Goal: Task Accomplishment & Management: Manage account settings

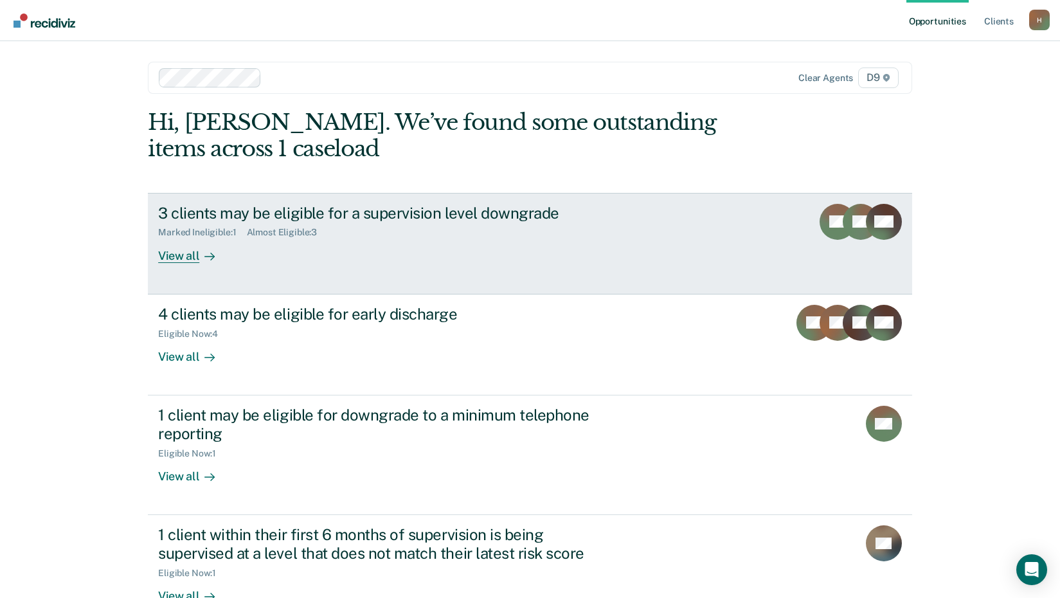
click at [379, 215] on div "3 clients may be eligible for a supervision level downgrade" at bounding box center [383, 213] width 451 height 19
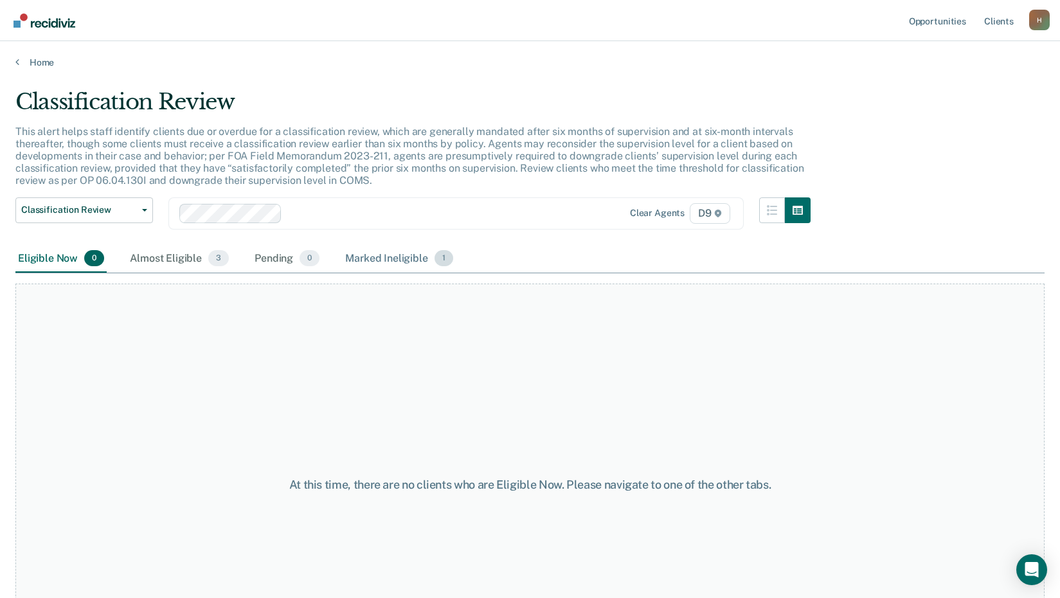
click at [401, 258] on div "Marked Ineligible 1" at bounding box center [399, 259] width 113 height 28
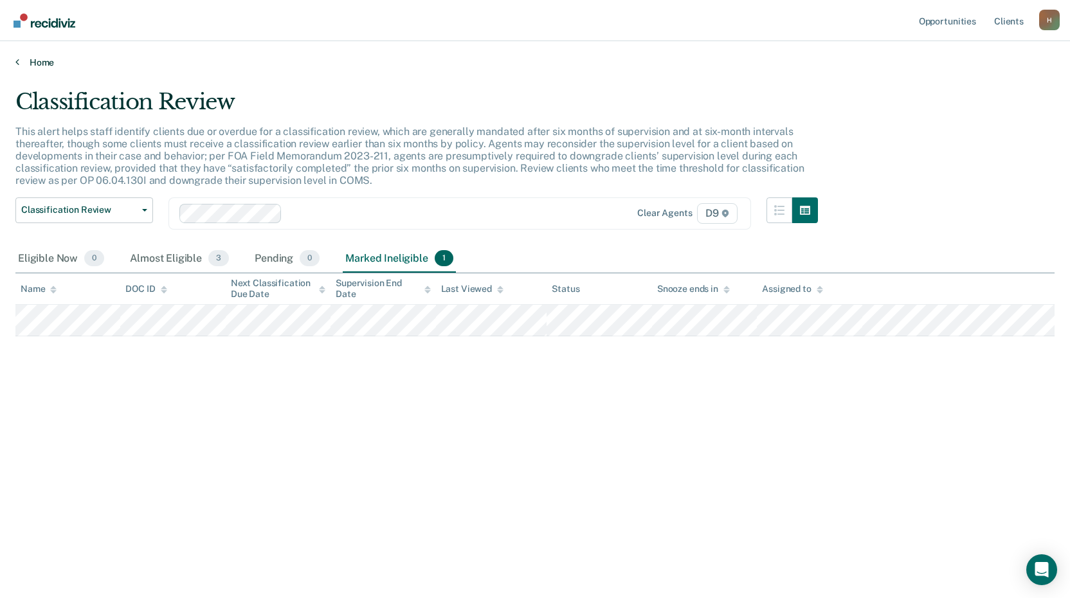
click at [36, 59] on link "Home" at bounding box center [534, 63] width 1039 height 12
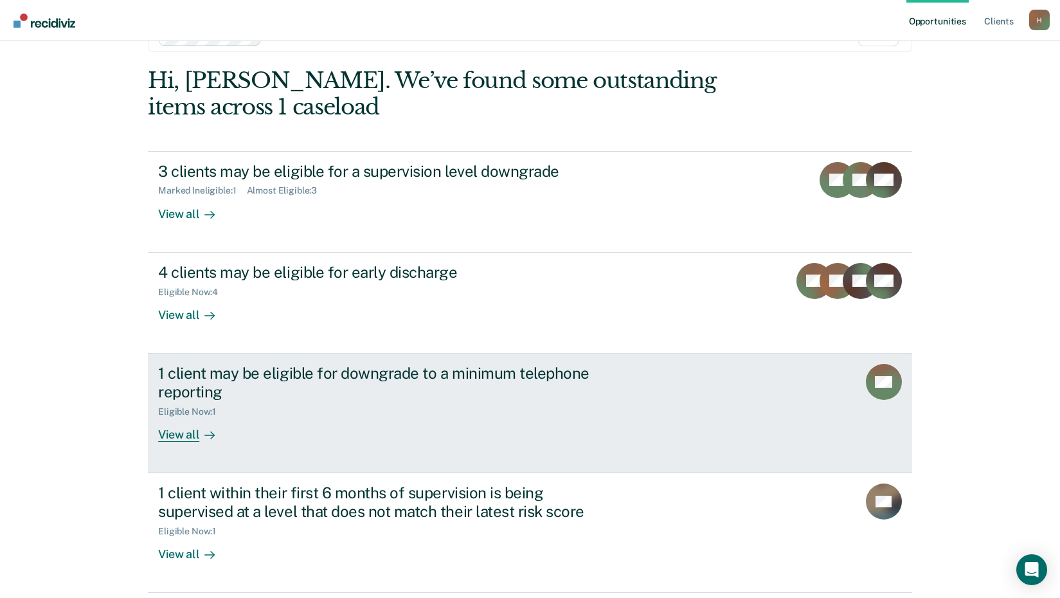
scroll to position [64, 0]
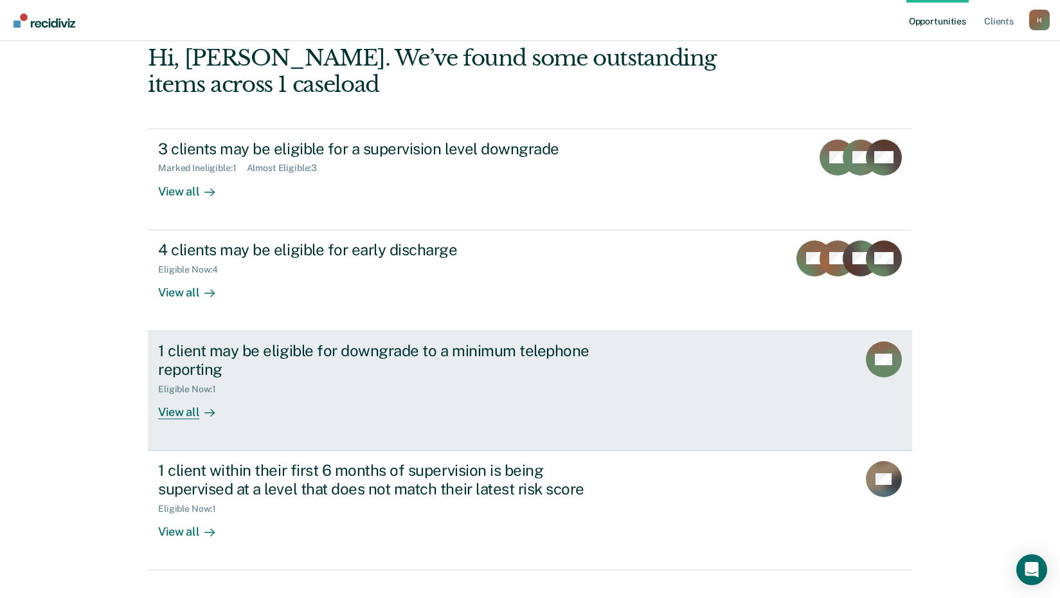
click at [179, 414] on div "View all" at bounding box center [194, 406] width 72 height 25
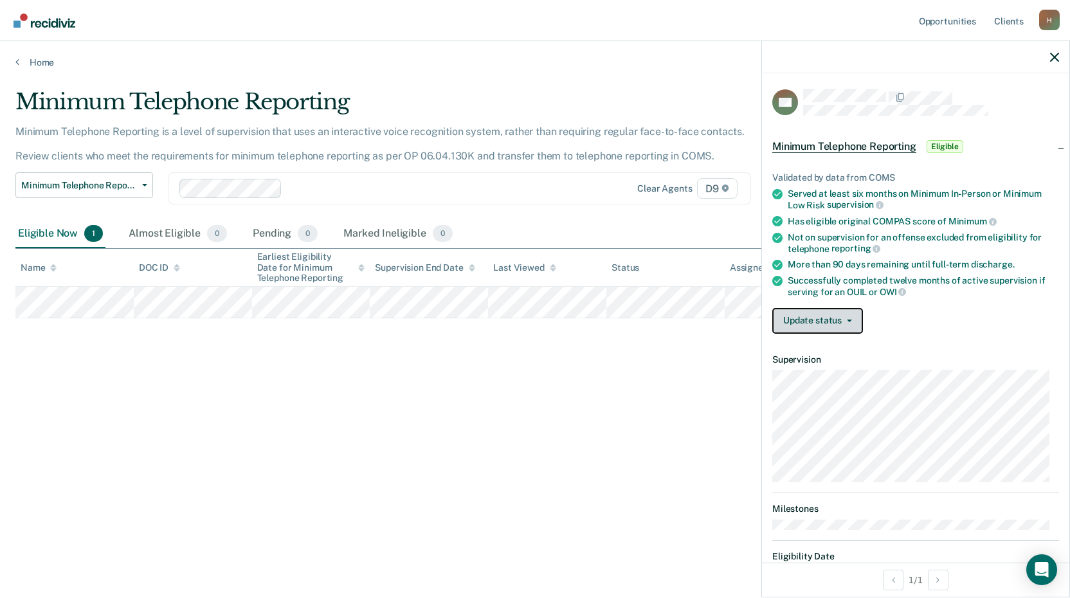
click at [856, 317] on button "Update status" at bounding box center [817, 321] width 91 height 26
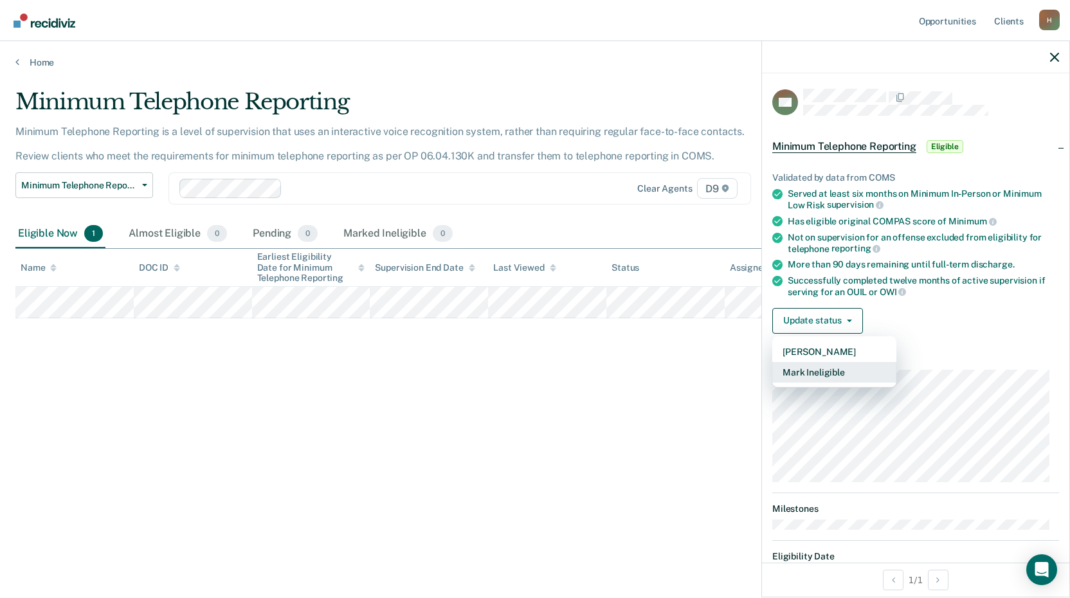
click at [824, 370] on button "Mark Ineligible" at bounding box center [834, 372] width 124 height 21
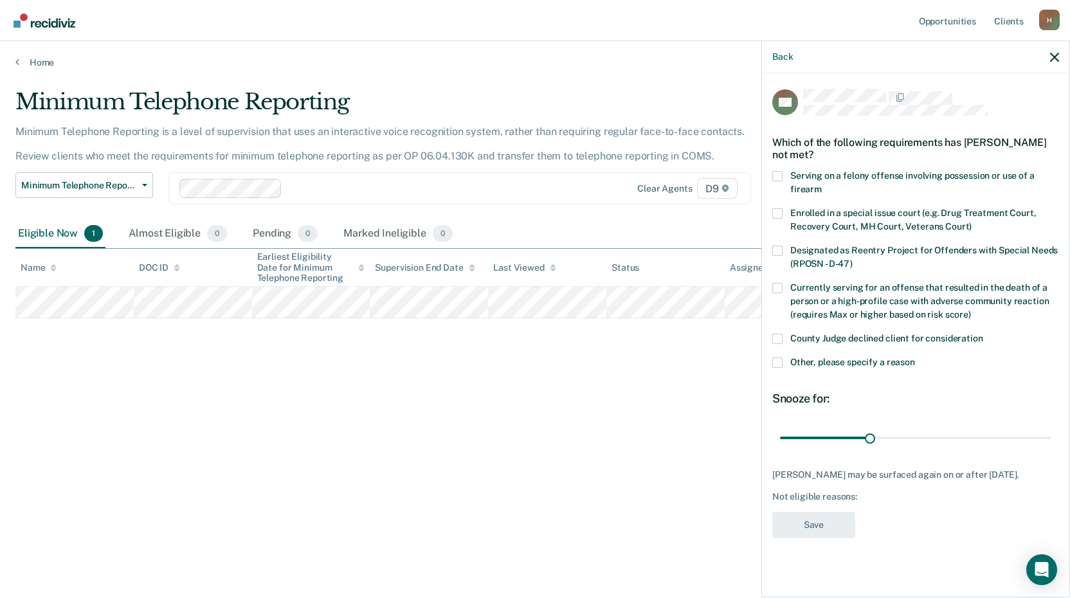
click at [775, 359] on span at bounding box center [777, 362] width 10 height 10
click at [915, 357] on input "Other, please specify a reason" at bounding box center [915, 357] width 0 height 0
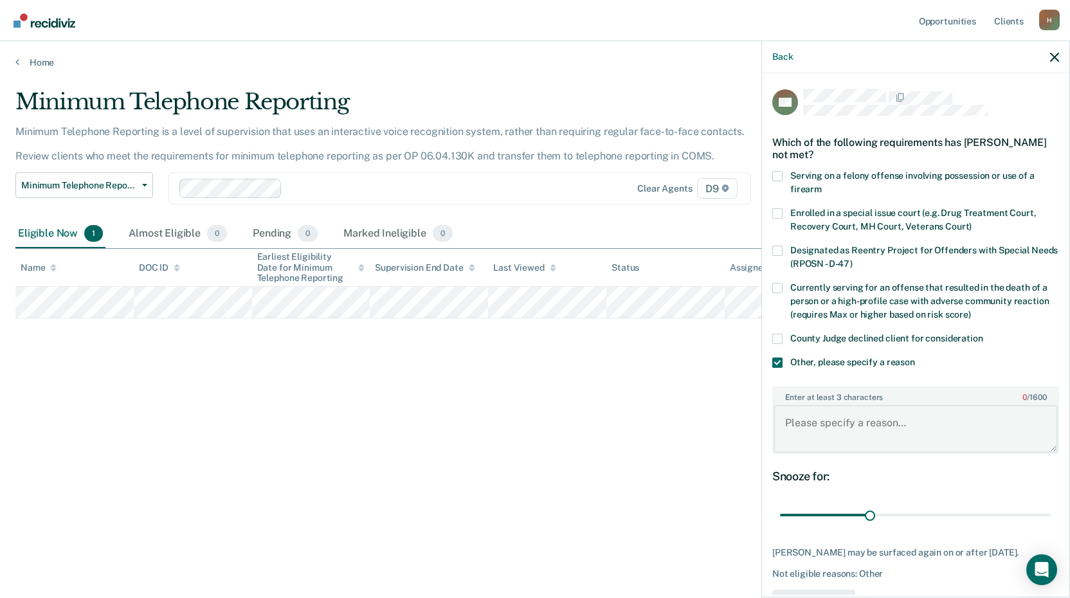
click at [797, 420] on textarea "Enter at least 3 characters 0 / 1600" at bounding box center [915, 429] width 284 height 48
drag, startPoint x: 797, startPoint y: 420, endPoint x: 821, endPoint y: 435, distance: 28.0
click at [827, 452] on div "Enter at least 3 characters 24 / 1600 Pendo probation vilation" at bounding box center [915, 420] width 287 height 68
click at [816, 424] on textarea "Pendo probation vilation" at bounding box center [915, 429] width 284 height 48
click at [928, 426] on textarea "Pending probation velation" at bounding box center [915, 429] width 284 height 48
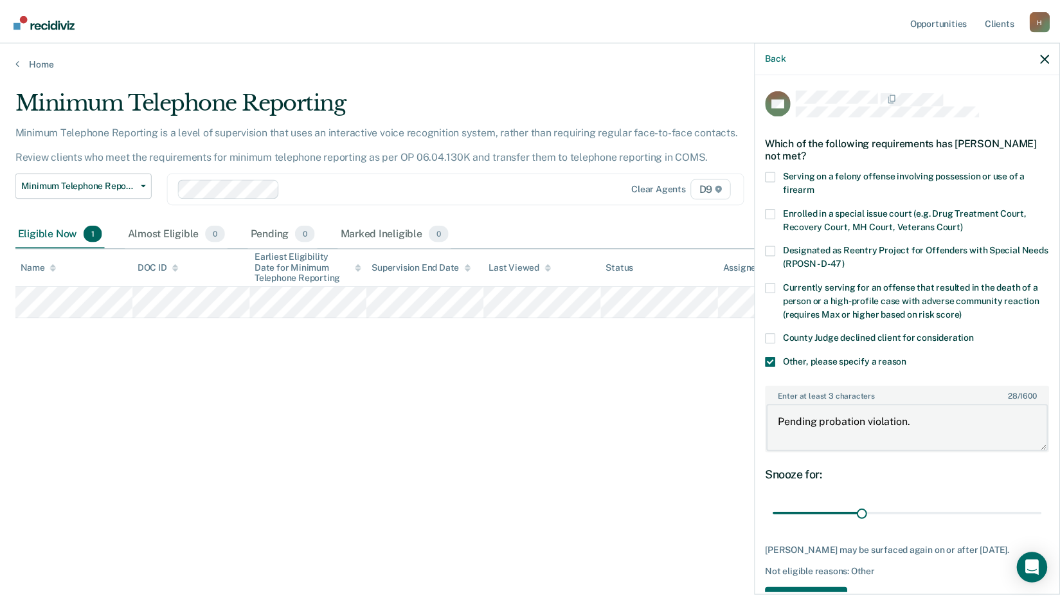
scroll to position [54, 0]
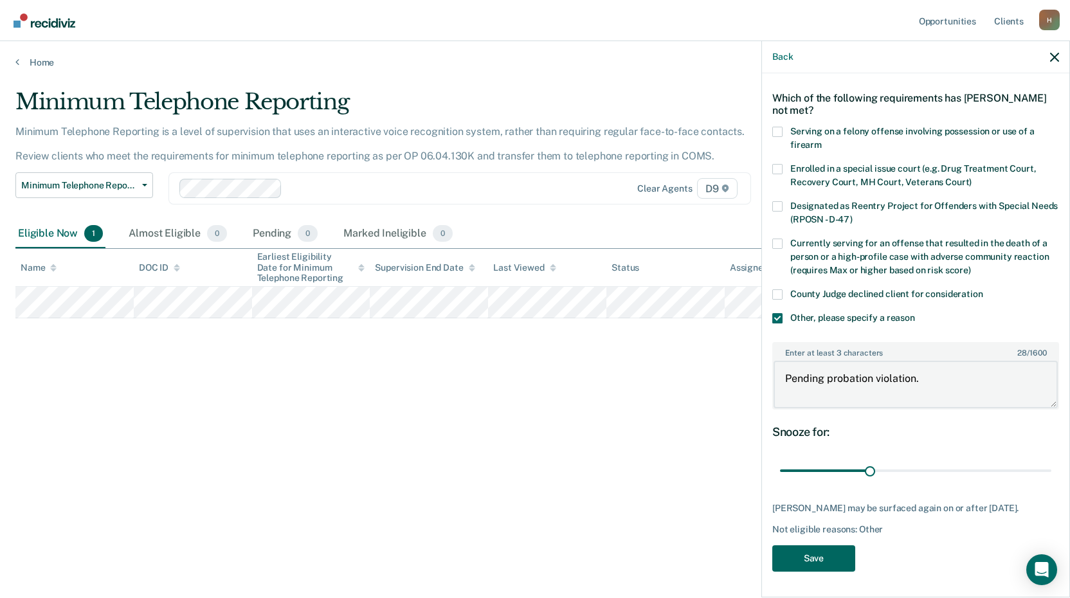
type textarea "Pending probation violation."
click at [823, 561] on button "Save" at bounding box center [813, 558] width 83 height 26
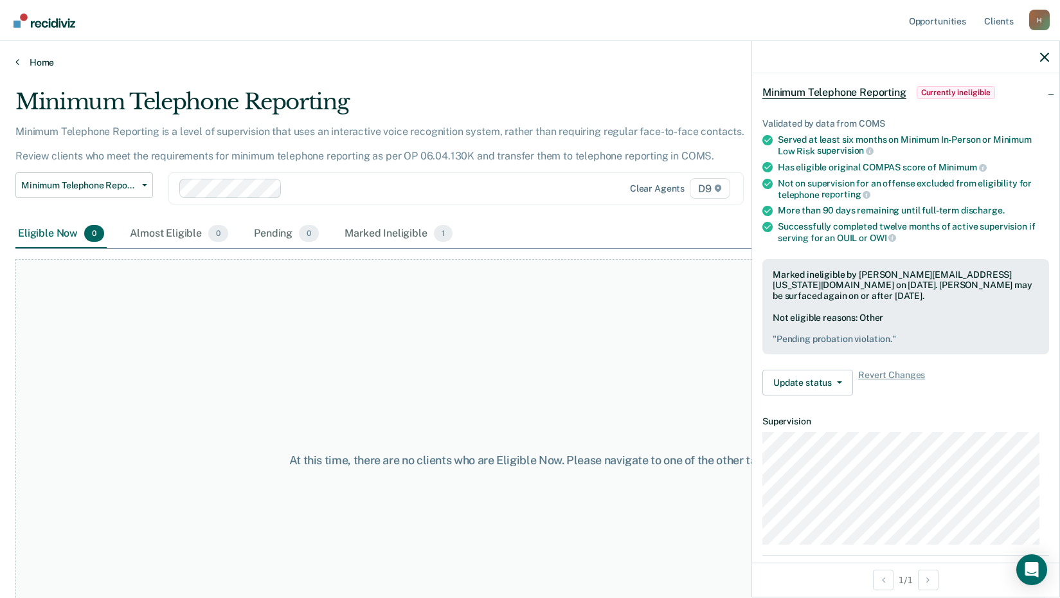
click at [44, 60] on link "Home" at bounding box center [529, 63] width 1029 height 12
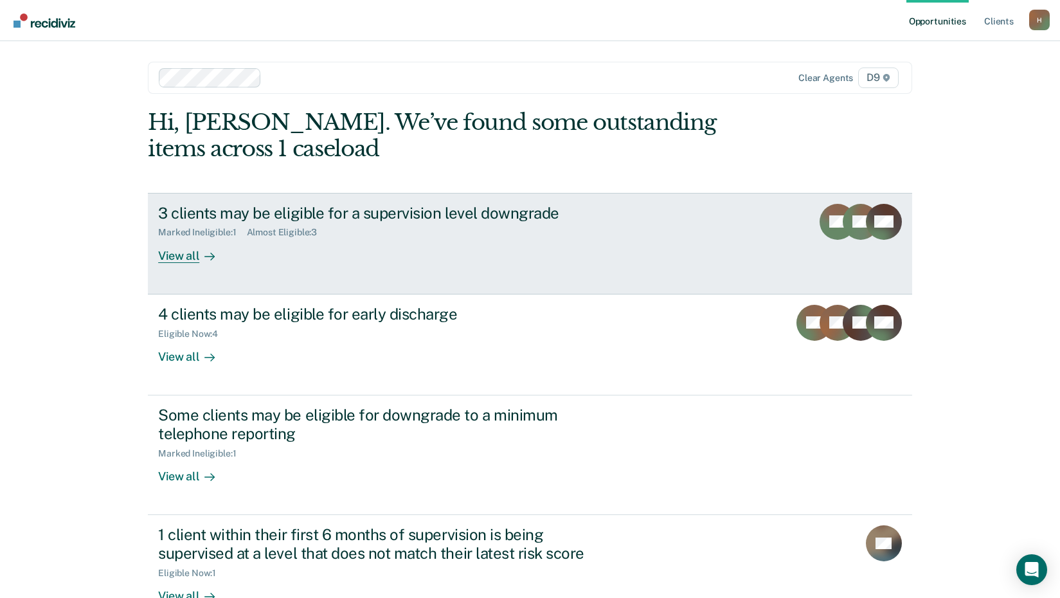
click at [169, 255] on div "View all" at bounding box center [194, 250] width 72 height 25
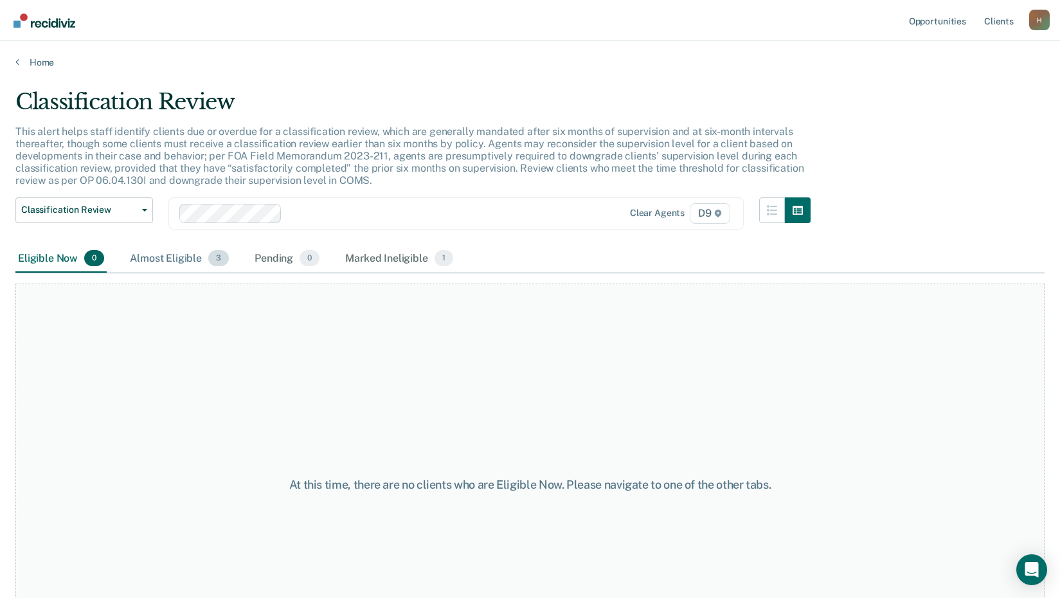
click at [176, 255] on div "Almost Eligible 3" at bounding box center [179, 259] width 104 height 28
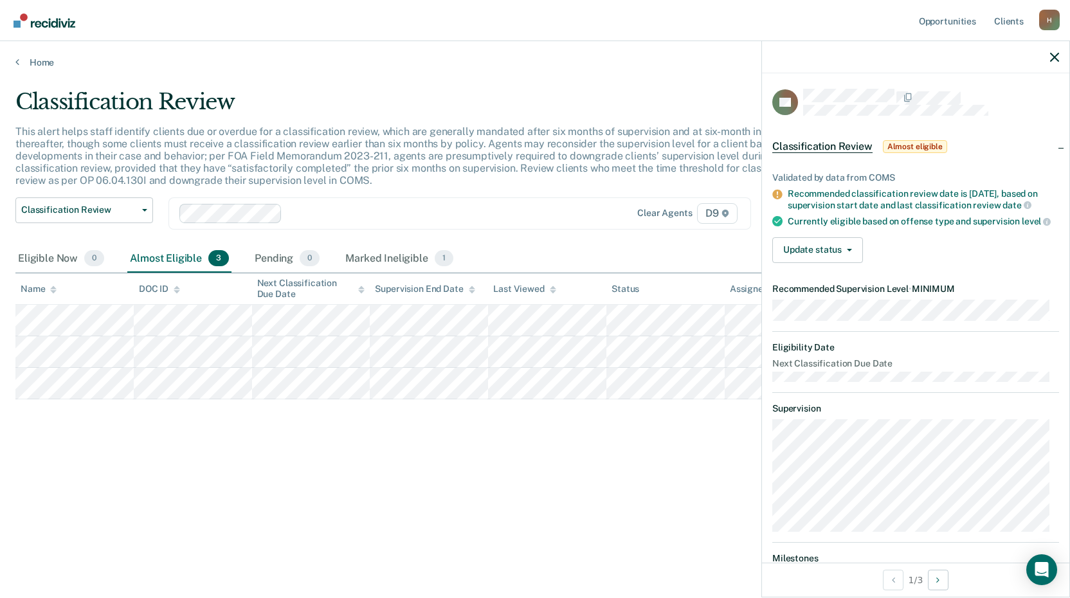
click at [523, 462] on div "Classification Review This alert helps staff identify clients due or overdue fo…" at bounding box center [534, 295] width 1039 height 413
click at [1056, 53] on icon "button" at bounding box center [1054, 57] width 9 height 9
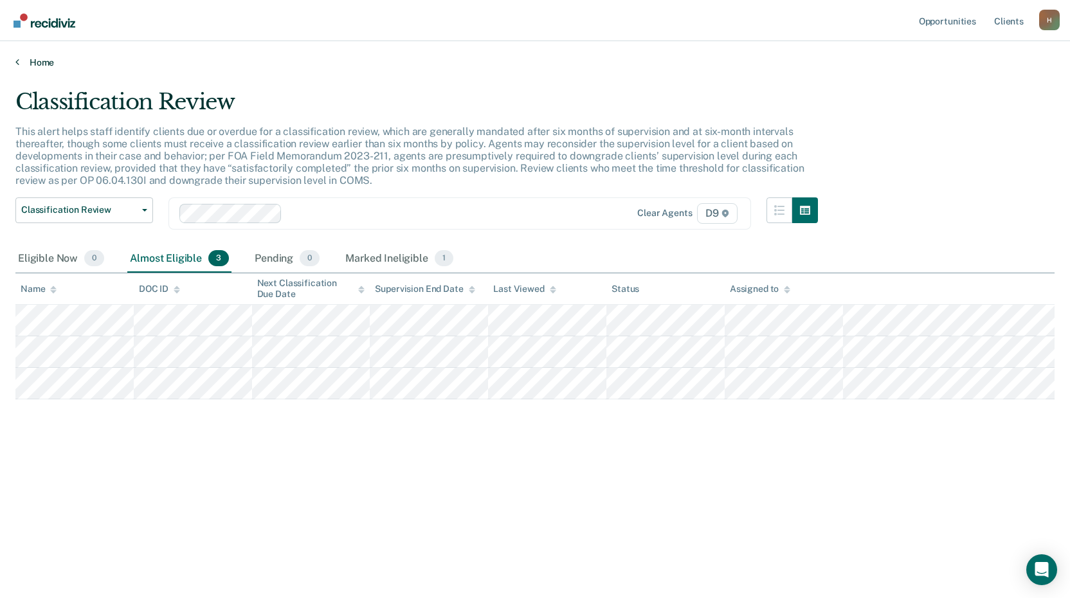
click at [37, 59] on link "Home" at bounding box center [534, 63] width 1039 height 12
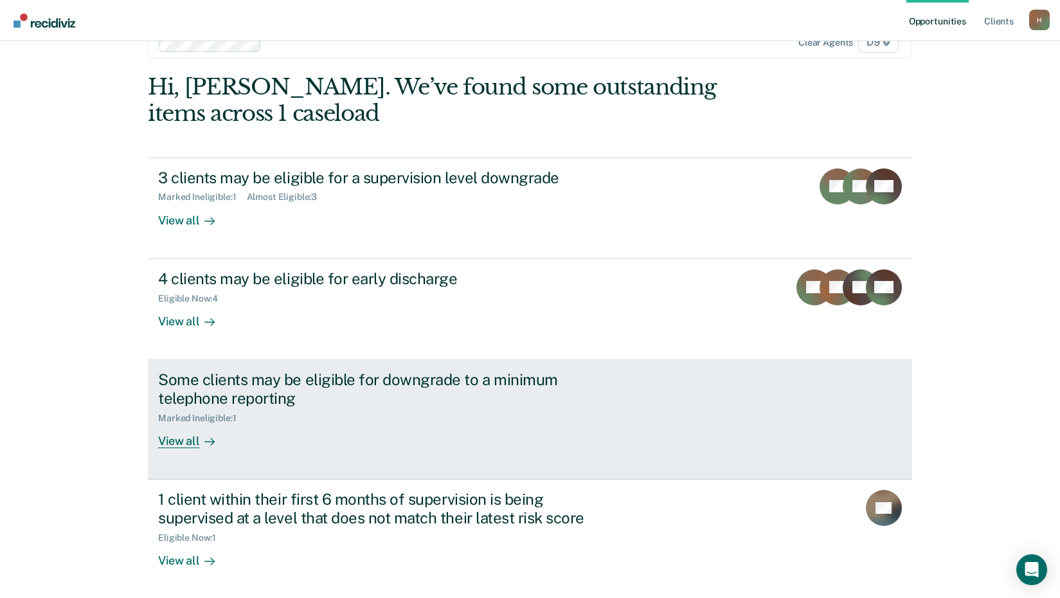
scroll to position [88, 0]
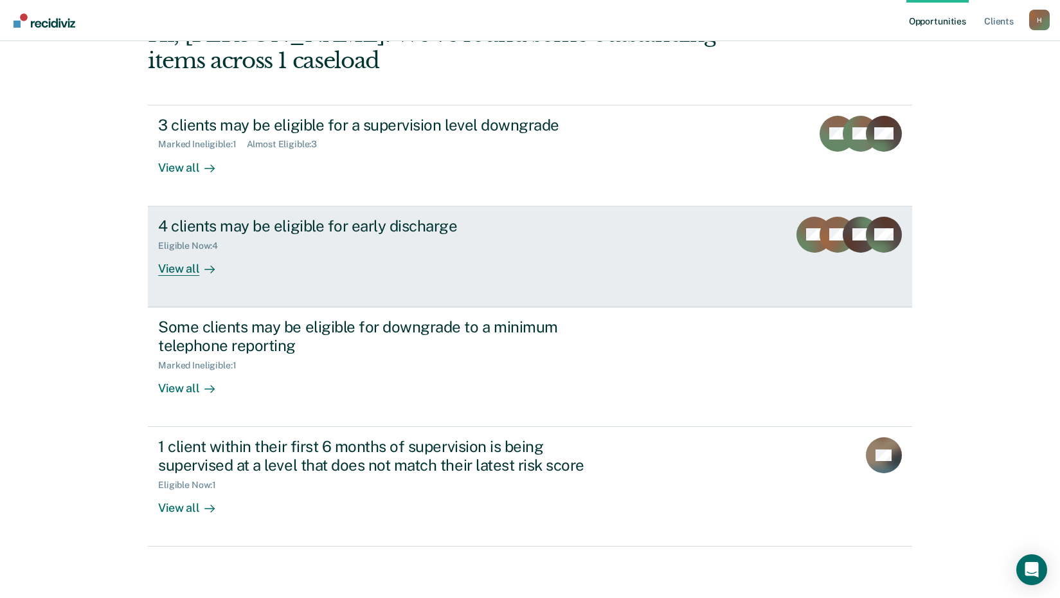
click at [366, 225] on div "4 clients may be eligible for early discharge" at bounding box center [383, 226] width 451 height 19
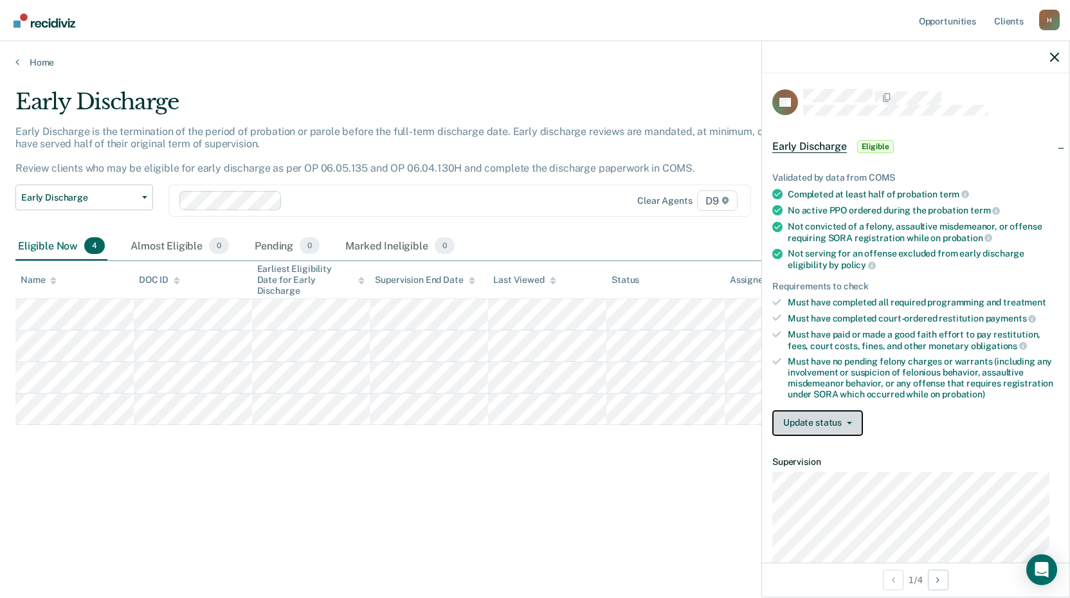
click at [845, 423] on button "Update status" at bounding box center [817, 423] width 91 height 26
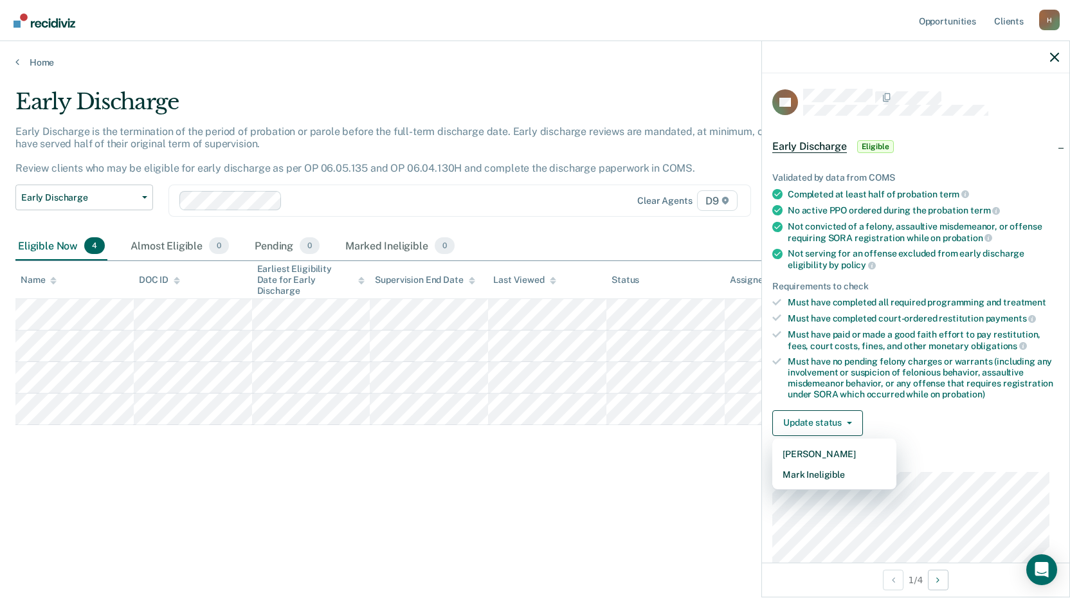
click at [676, 460] on div "Early Discharge Early Discharge is the termination of the period of probation o…" at bounding box center [534, 295] width 1039 height 413
click at [710, 462] on div "Early Discharge Early Discharge is the termination of the period of probation o…" at bounding box center [534, 295] width 1039 height 413
click at [1061, 55] on div at bounding box center [915, 57] width 307 height 32
click at [1054, 55] on icon "button" at bounding box center [1054, 57] width 9 height 9
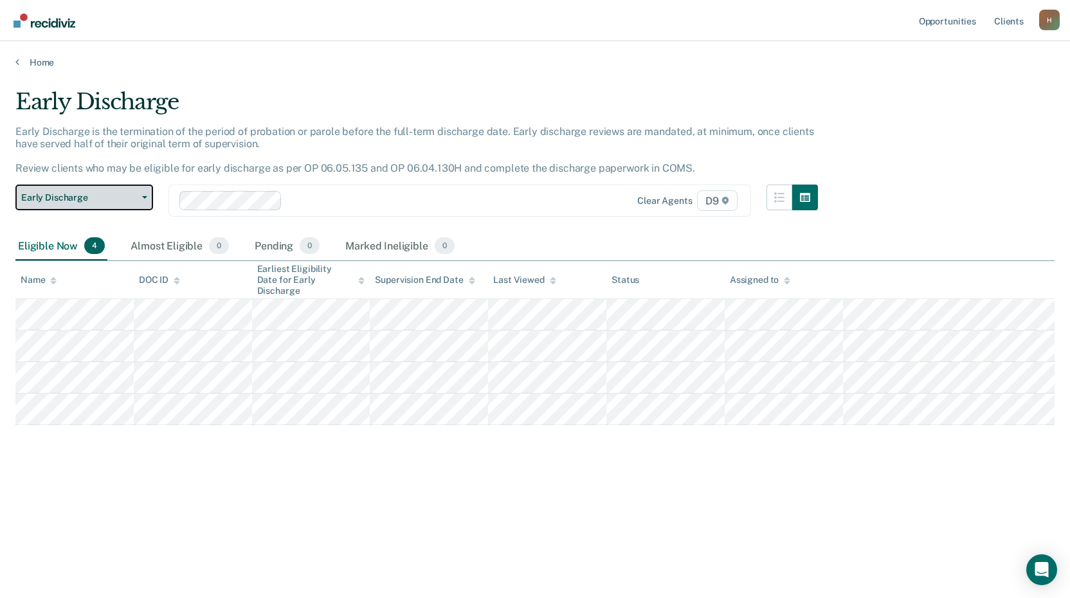
click at [142, 194] on button "Early Discharge" at bounding box center [84, 198] width 138 height 26
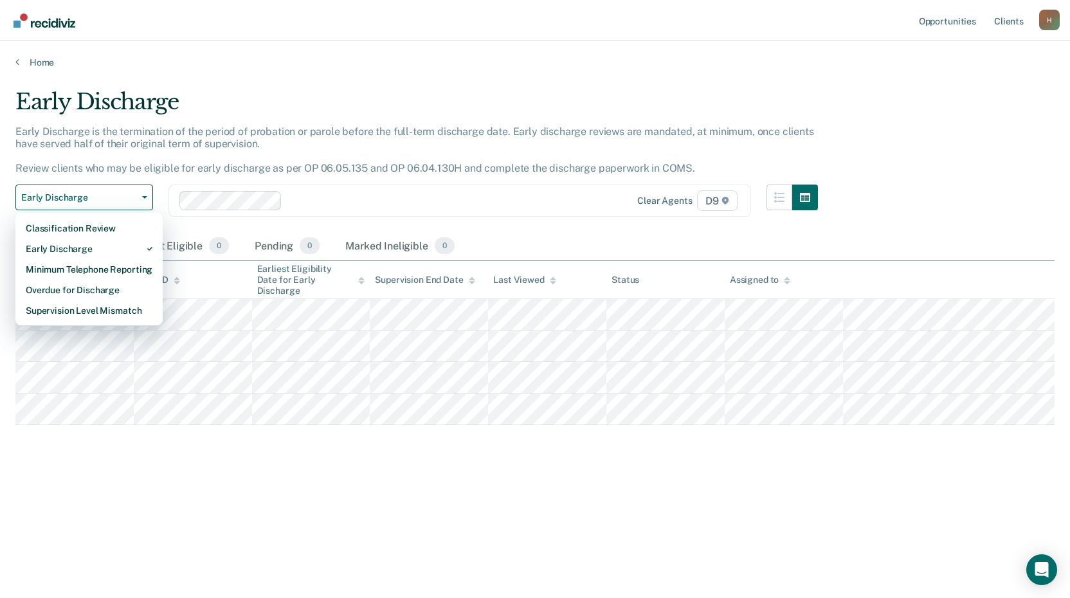
drag, startPoint x: 233, startPoint y: 71, endPoint x: 90, endPoint y: 56, distance: 143.6
click at [231, 69] on main "Early Discharge Early Discharge is the termination of the period of probation o…" at bounding box center [535, 331] width 1070 height 526
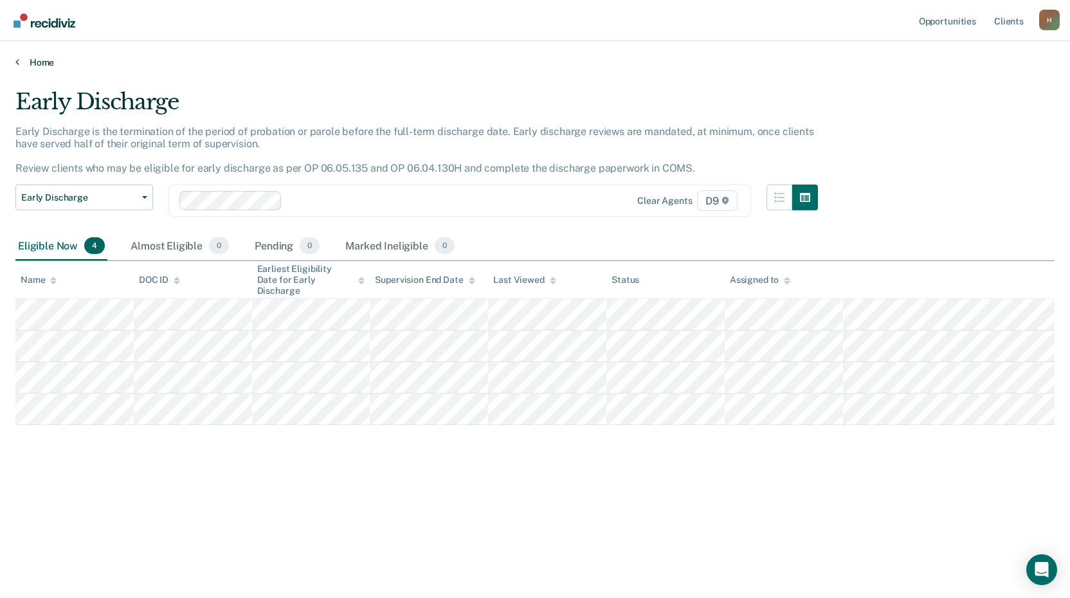
click at [51, 62] on link "Home" at bounding box center [534, 63] width 1039 height 12
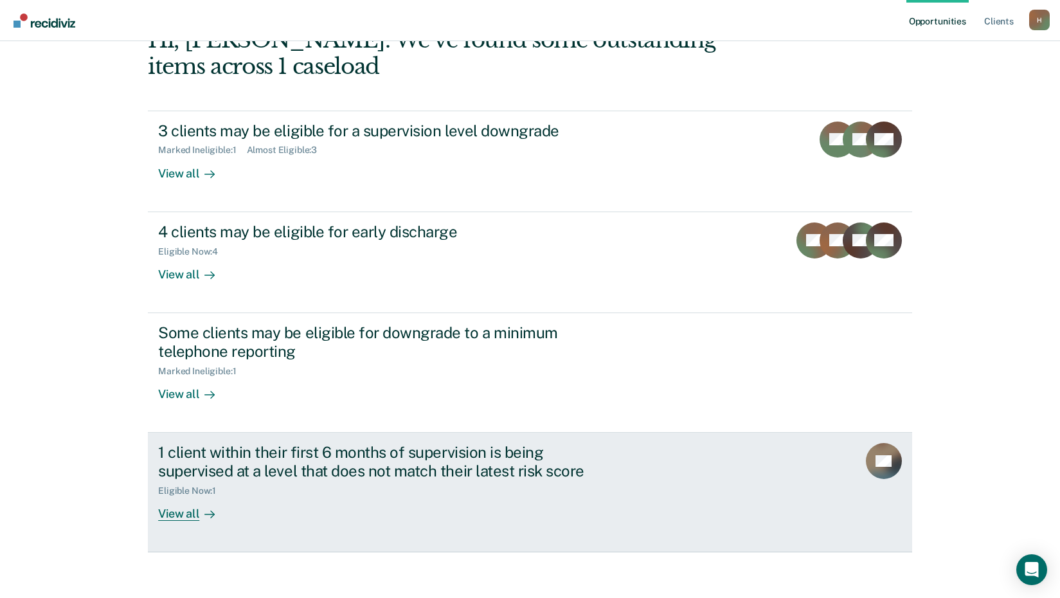
scroll to position [88, 0]
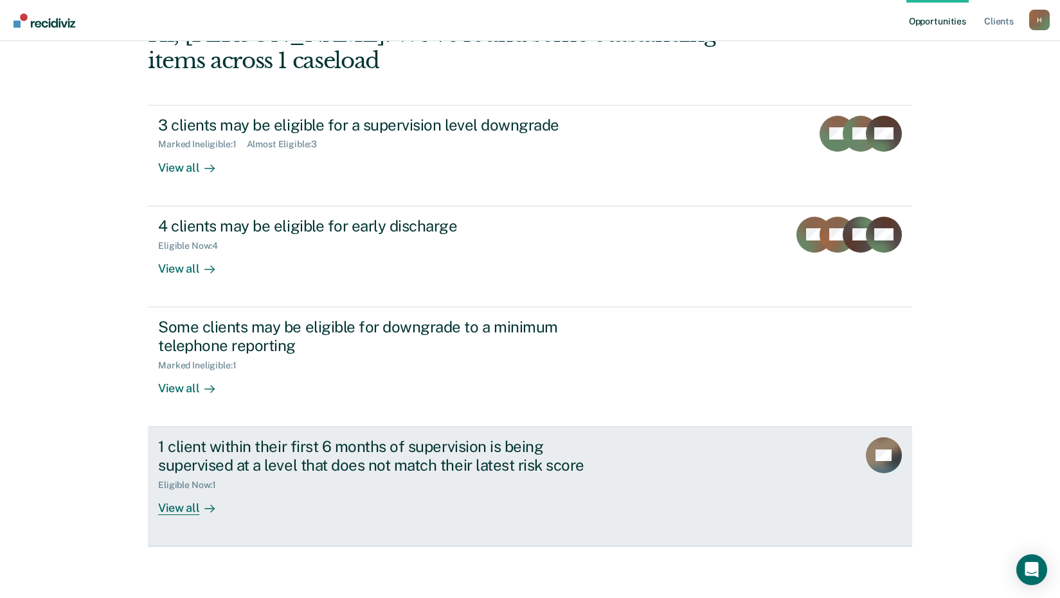
click at [280, 452] on div "1 client within their first 6 months of supervision is being supervised at a le…" at bounding box center [383, 455] width 451 height 37
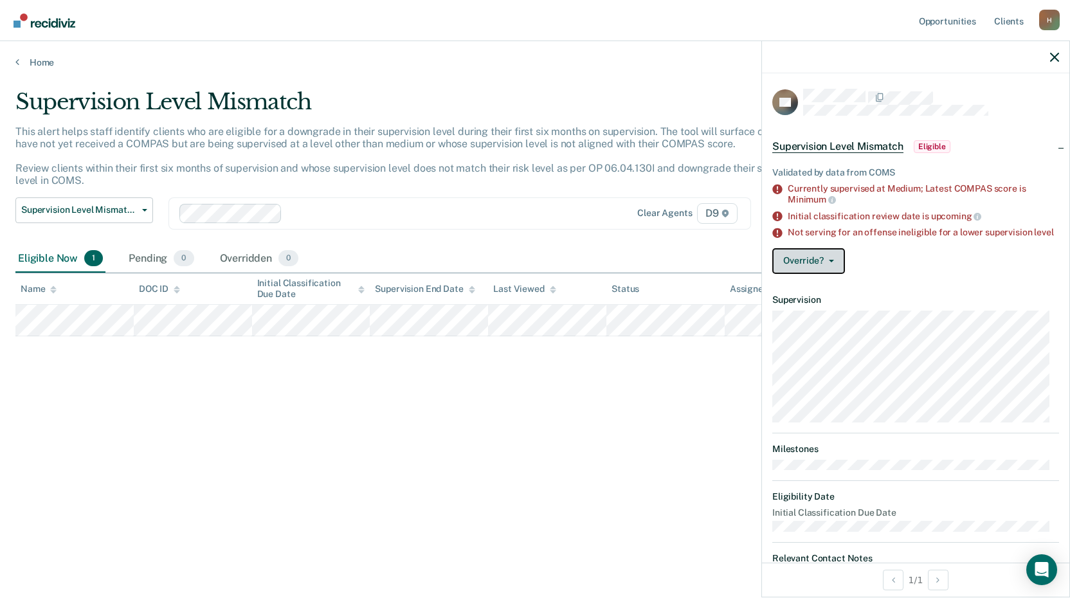
click at [833, 262] on icon "button" at bounding box center [831, 261] width 5 height 3
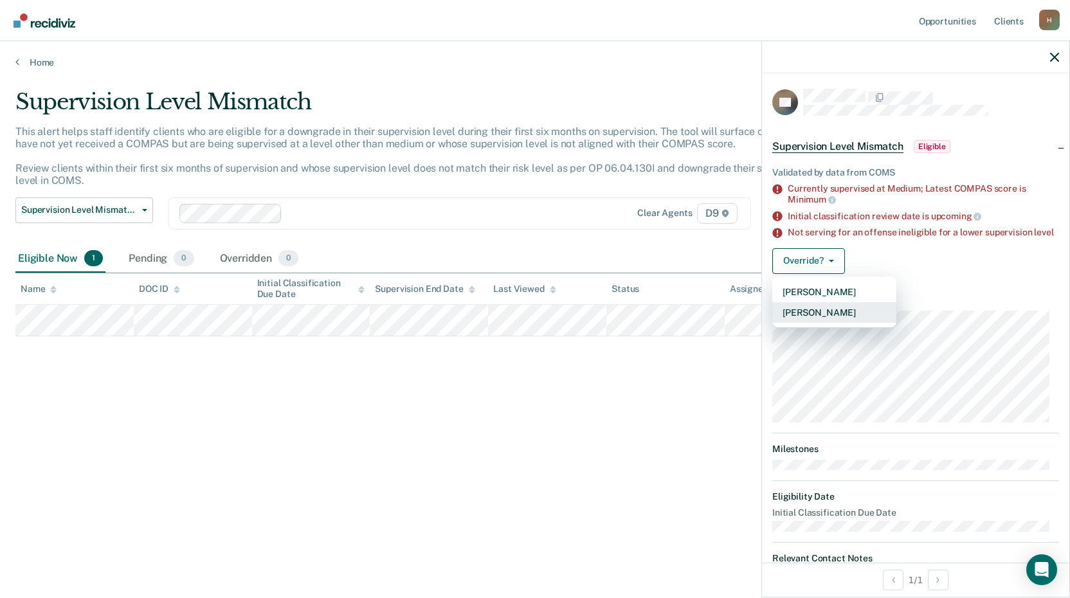
click at [836, 321] on button "[PERSON_NAME]" at bounding box center [834, 312] width 124 height 21
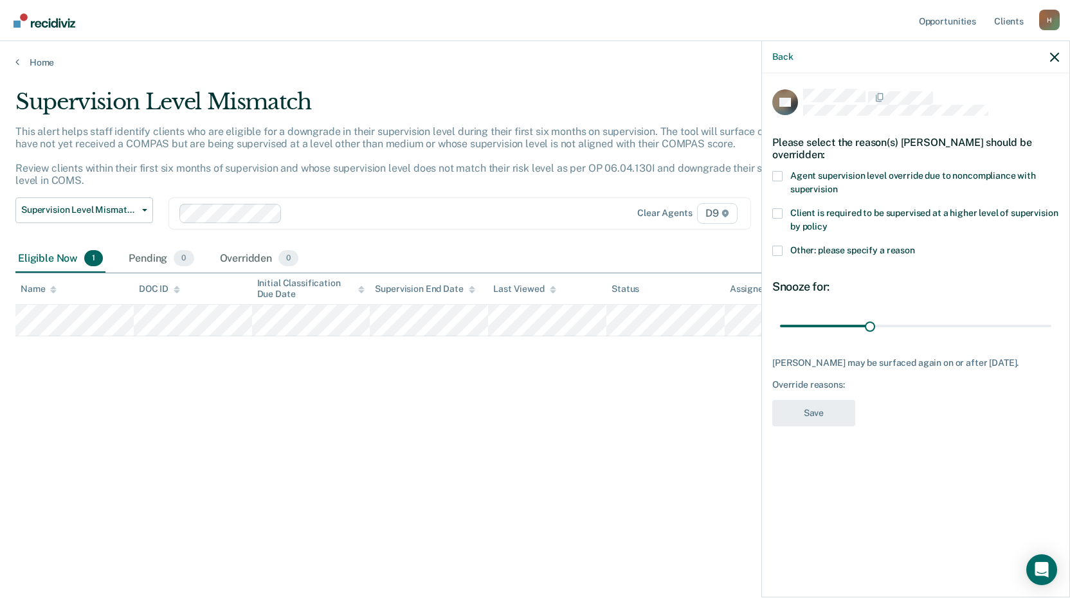
click at [581, 25] on nav "Opportunities Client s [EMAIL_ADDRESS][US_STATE][DOMAIN_NAME] H Profile How it …" at bounding box center [535, 20] width 1070 height 41
click at [782, 249] on span at bounding box center [777, 251] width 10 height 10
click at [915, 246] on input "Other: please specify a reason" at bounding box center [915, 246] width 0 height 0
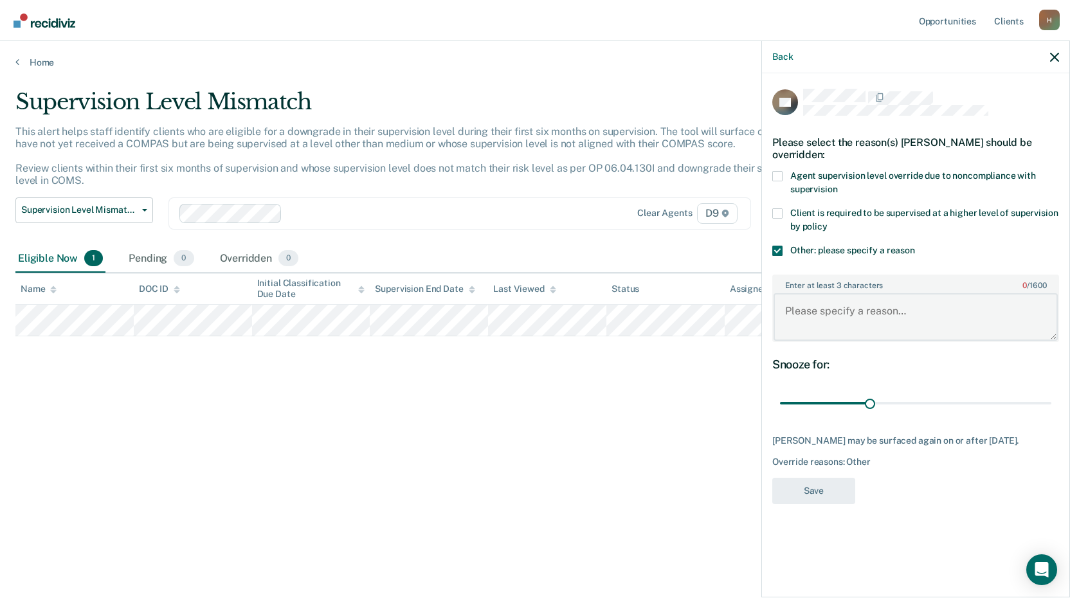
click at [802, 305] on textarea "Enter at least 3 characters 0 / 1600" at bounding box center [915, 317] width 284 height 48
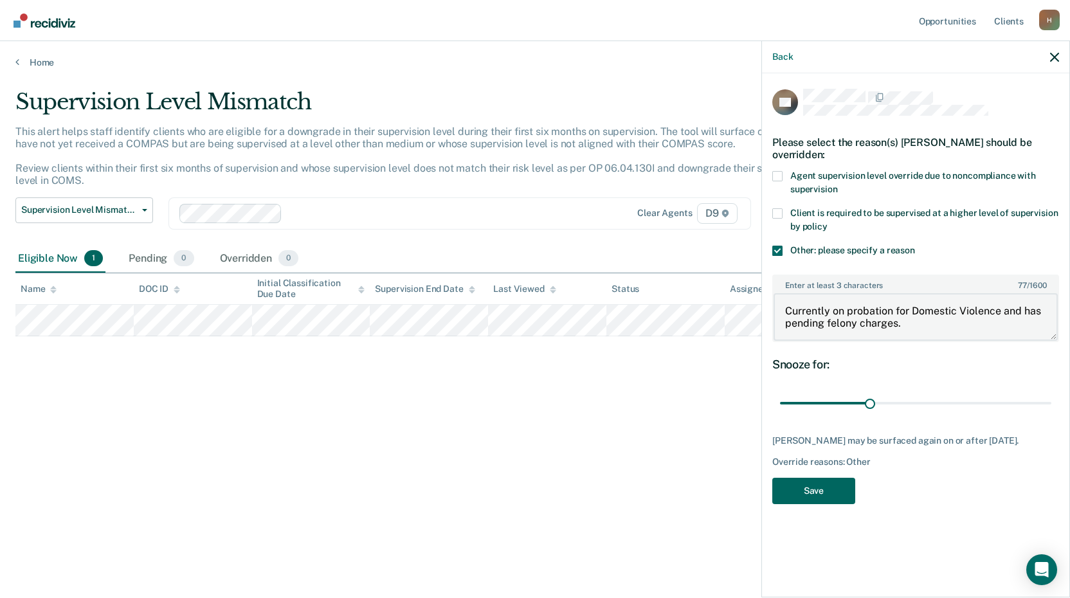
type textarea "Currently on probation for Domestic Violence and has pending felony charges."
click at [825, 494] on button "Save" at bounding box center [813, 491] width 83 height 26
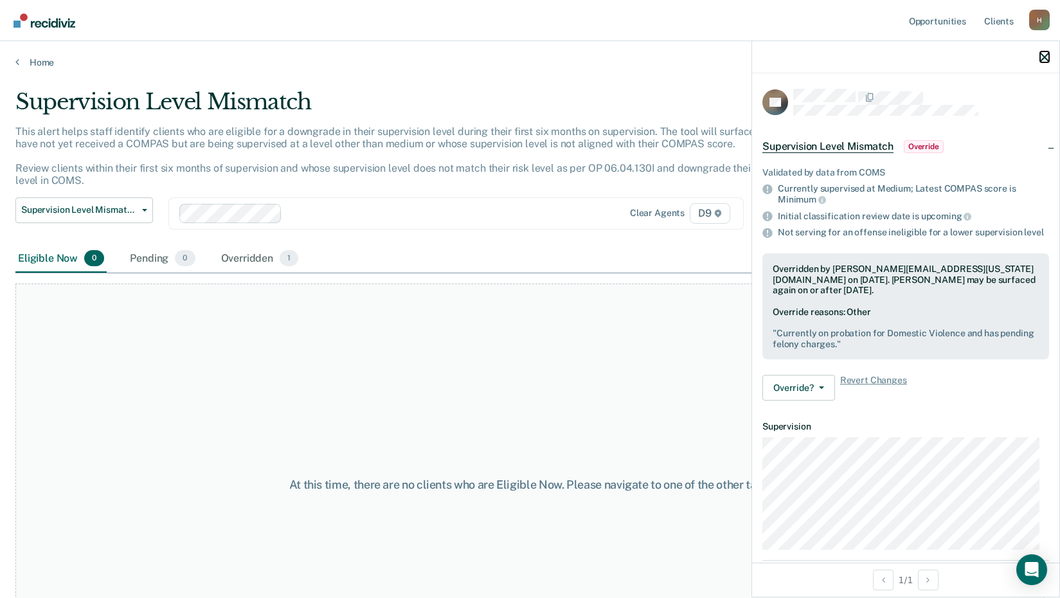
click at [1045, 53] on icon "button" at bounding box center [1044, 57] width 9 height 9
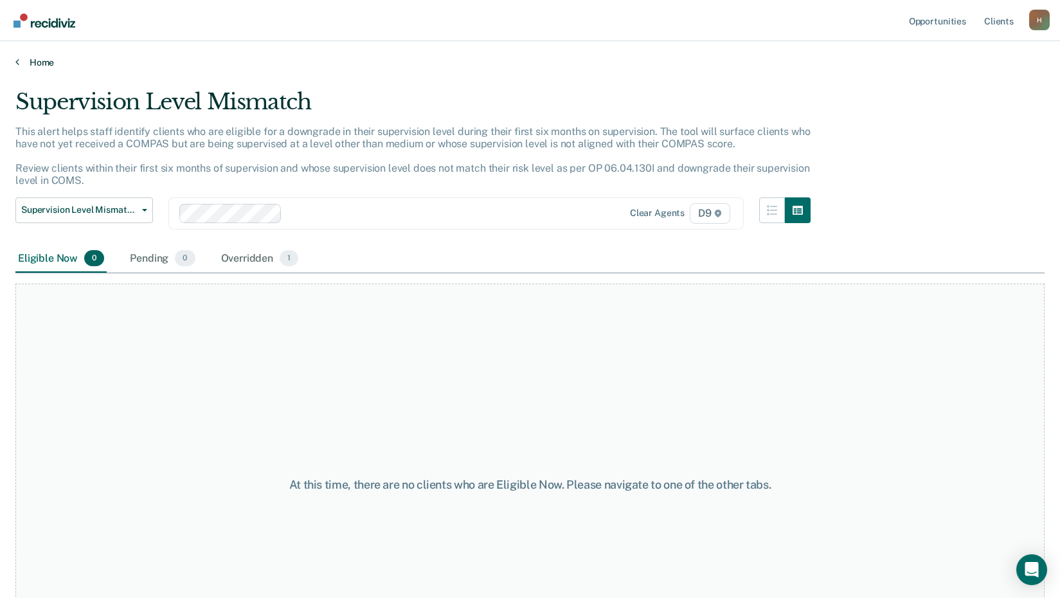
click at [37, 60] on link "Home" at bounding box center [529, 63] width 1029 height 12
